Goal: Information Seeking & Learning: Learn about a topic

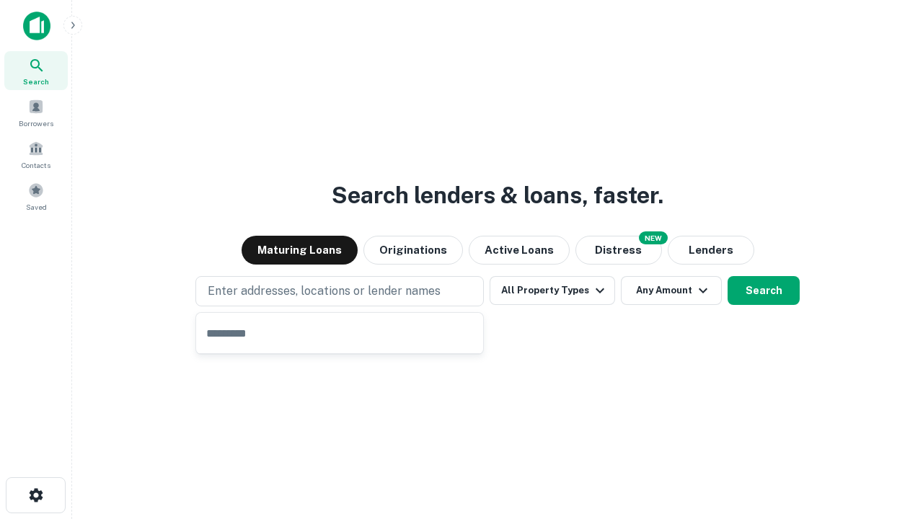
type input "**********"
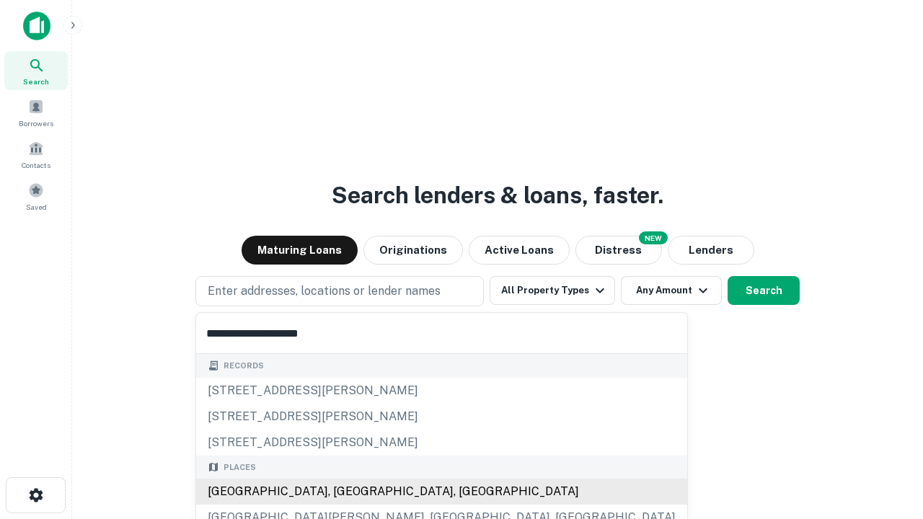
click at [345, 492] on div "[GEOGRAPHIC_DATA], [GEOGRAPHIC_DATA], [GEOGRAPHIC_DATA]" at bounding box center [441, 492] width 491 height 26
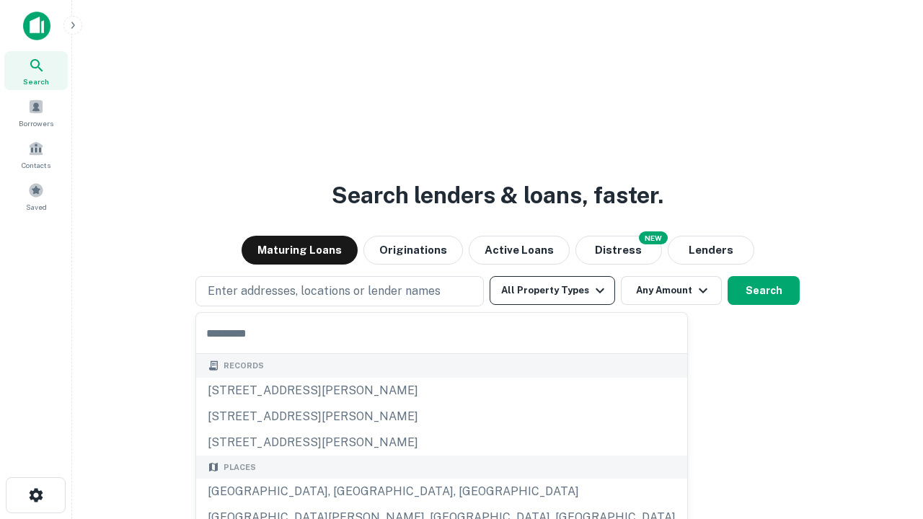
click at [553, 291] on button "All Property Types" at bounding box center [553, 290] width 126 height 29
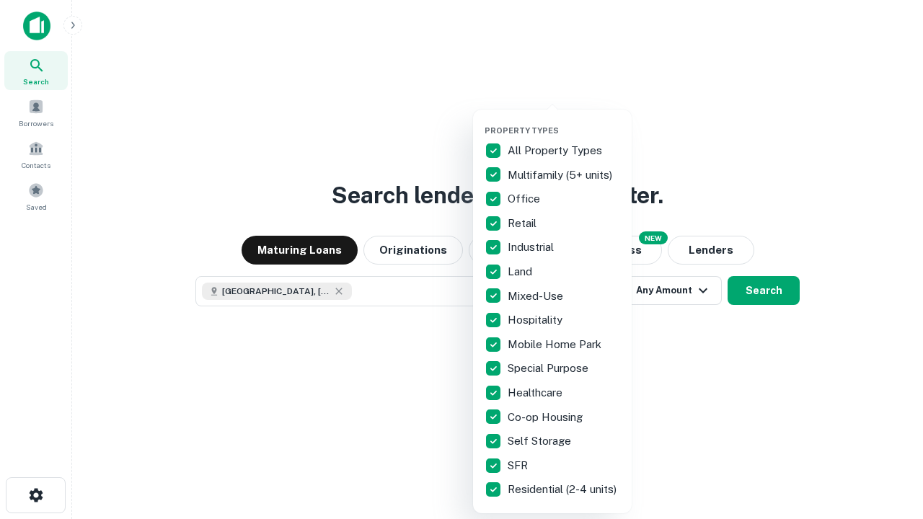
click at [564, 121] on button "button" at bounding box center [564, 121] width 159 height 1
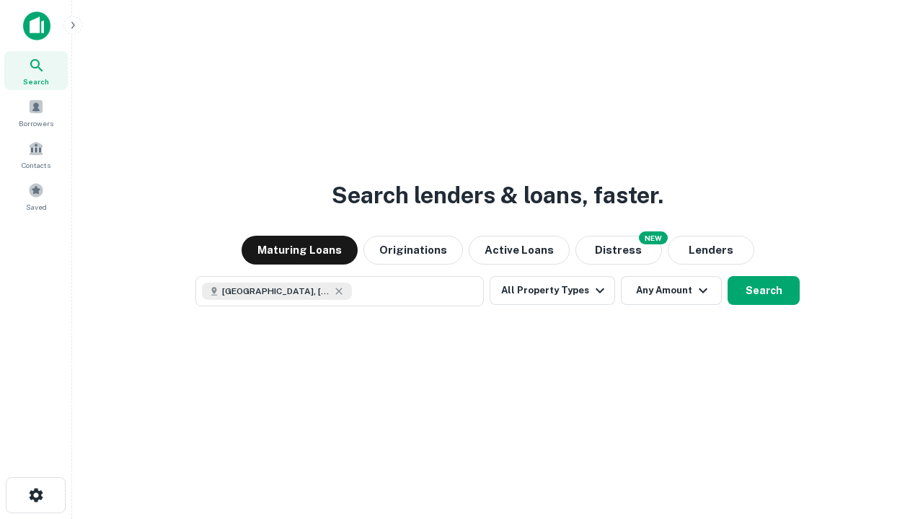
scroll to position [23, 0]
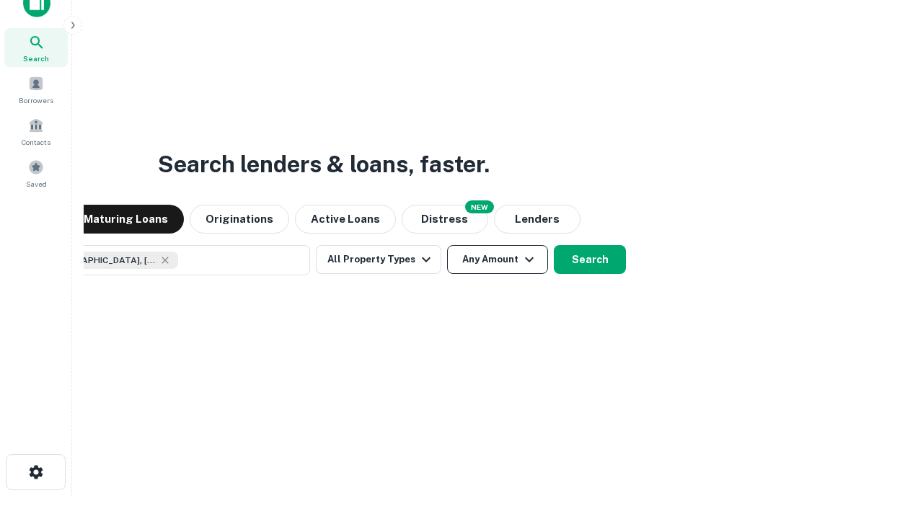
click at [447, 245] on button "Any Amount" at bounding box center [497, 259] width 101 height 29
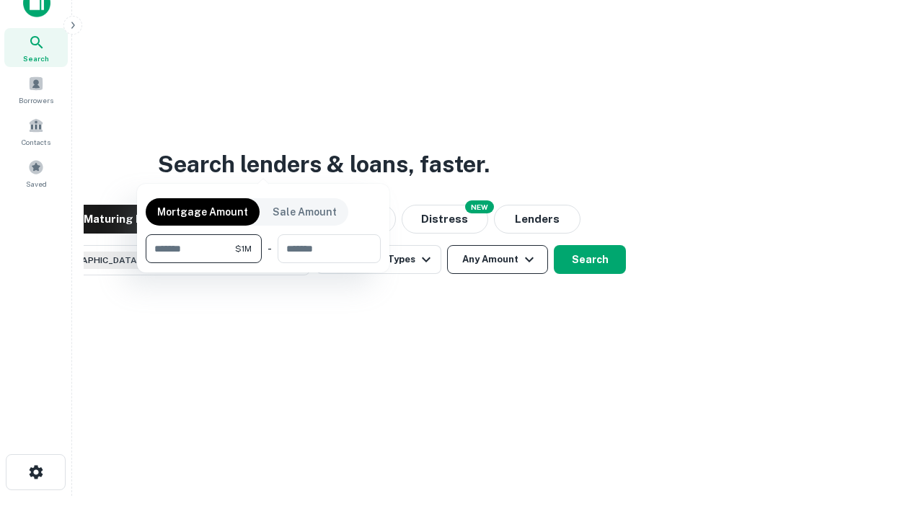
scroll to position [104, 408]
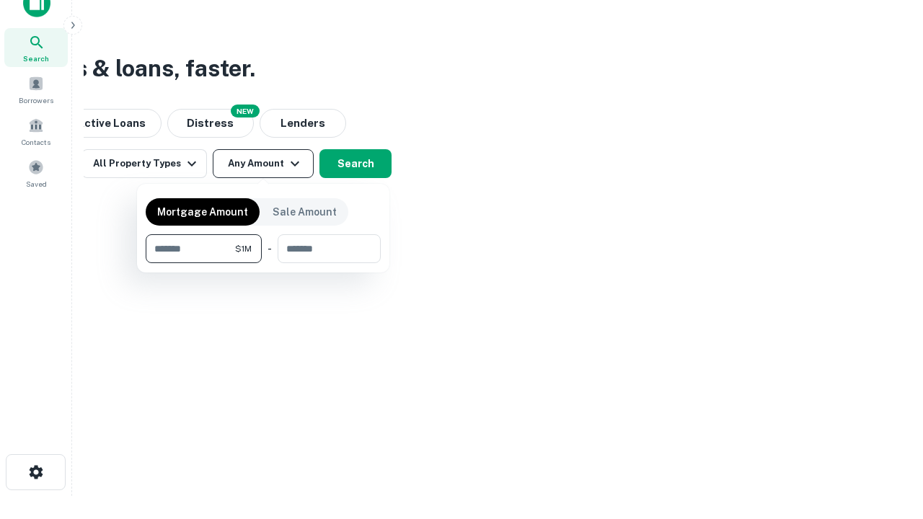
type input "*******"
click at [263, 263] on button "button" at bounding box center [263, 263] width 235 height 1
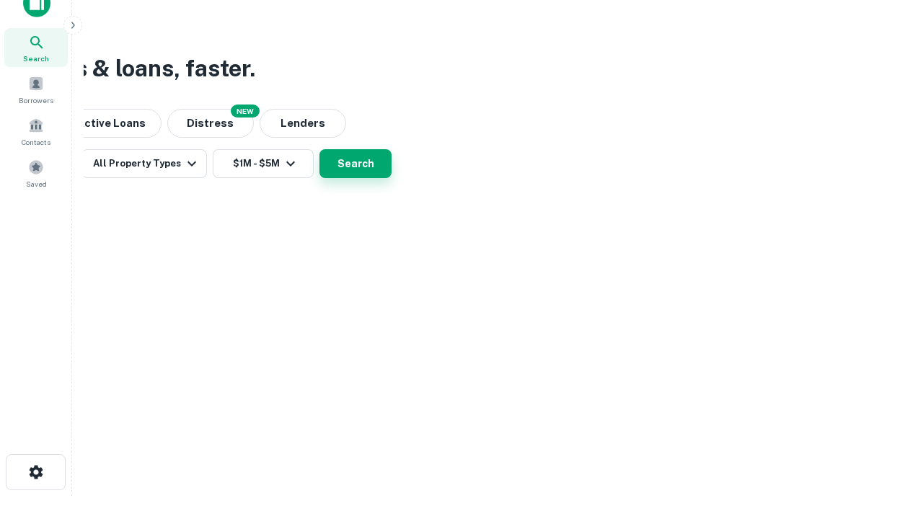
click at [392, 178] on button "Search" at bounding box center [356, 163] width 72 height 29
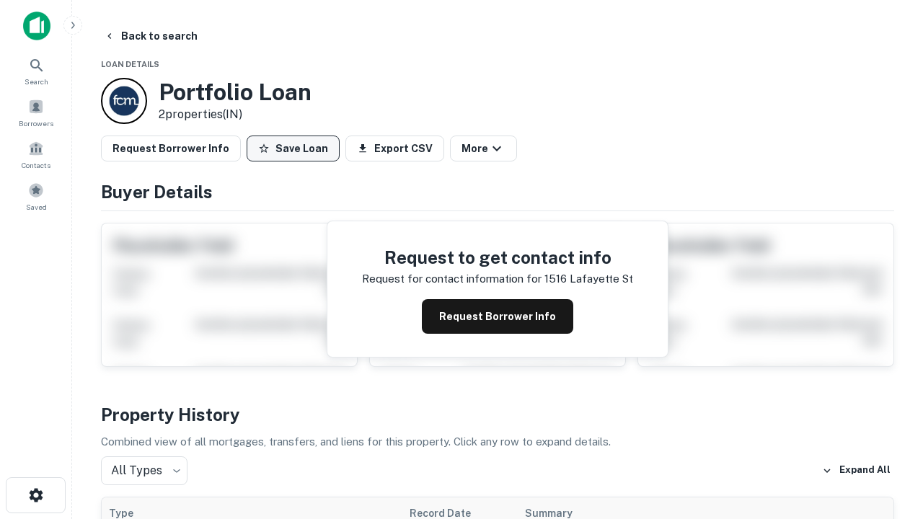
click at [293, 149] on button "Save Loan" at bounding box center [293, 149] width 93 height 26
click at [297, 149] on button "Save Loan" at bounding box center [293, 149] width 93 height 26
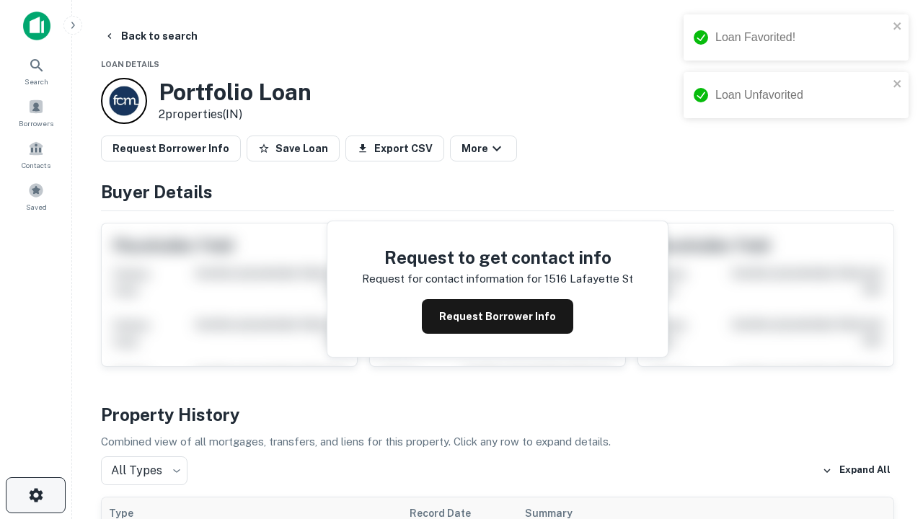
click at [35, 496] on icon "button" at bounding box center [35, 495] width 17 height 17
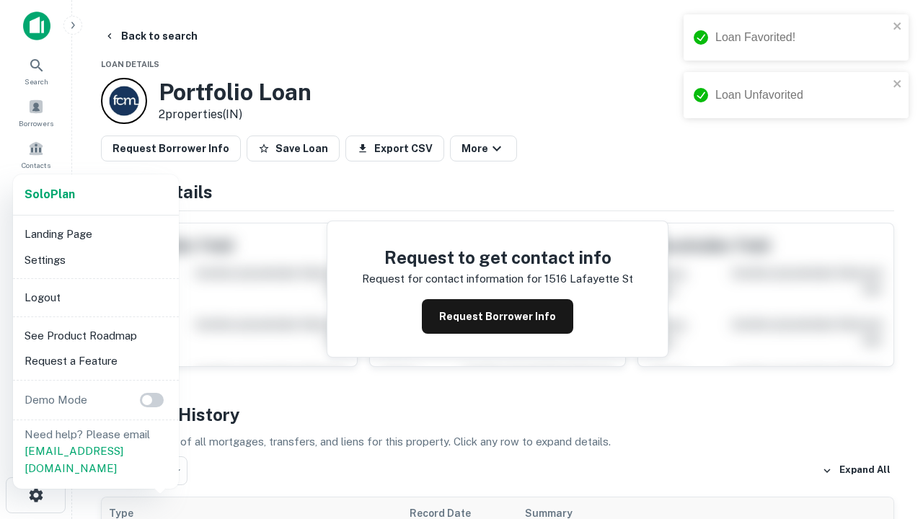
click at [95, 297] on li "Logout" at bounding box center [96, 298] width 154 height 26
